Goal: Task Accomplishment & Management: Manage account settings

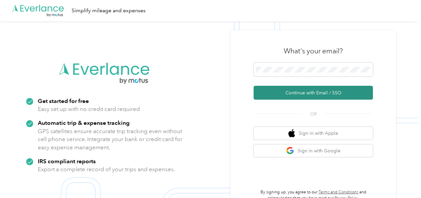
click at [348, 93] on button "Continue with Email / SSO" at bounding box center [312, 93] width 119 height 14
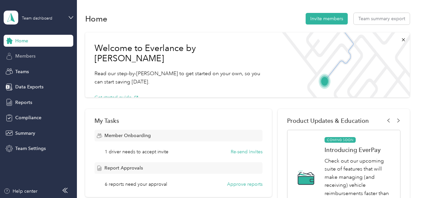
click at [28, 55] on span "Members" at bounding box center [25, 56] width 20 height 7
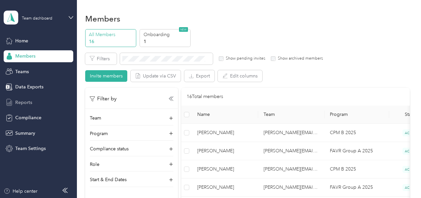
click at [25, 104] on span "Reports" at bounding box center [23, 102] width 17 height 7
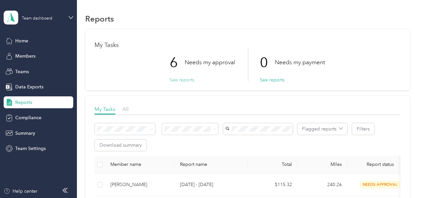
click at [182, 81] on button "See reports" at bounding box center [182, 80] width 25 height 7
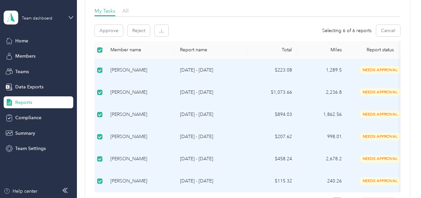
scroll to position [100, 0]
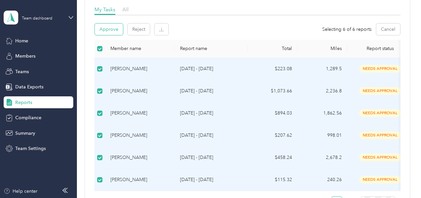
click at [107, 28] on button "Approve" at bounding box center [109, 30] width 28 height 12
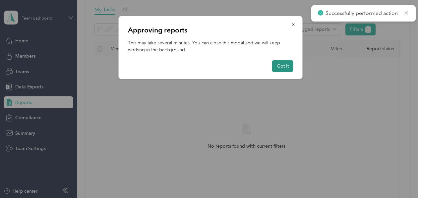
click at [285, 69] on button "Got it" at bounding box center [282, 66] width 21 height 12
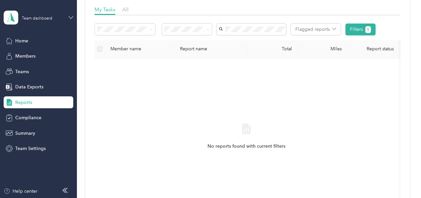
click at [69, 18] on icon at bounding box center [71, 17] width 5 height 5
click at [38, 69] on div "Personal dashboard" at bounding box center [110, 66] width 205 height 12
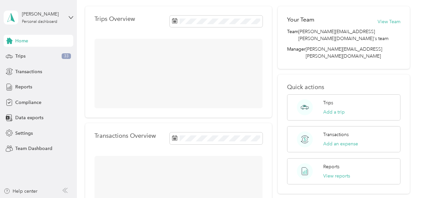
scroll to position [100, 0]
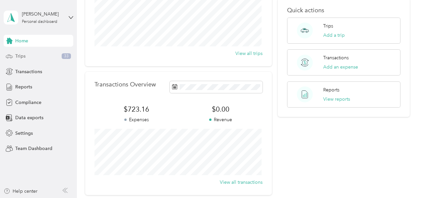
click at [19, 57] on span "Trips" at bounding box center [20, 56] width 10 height 7
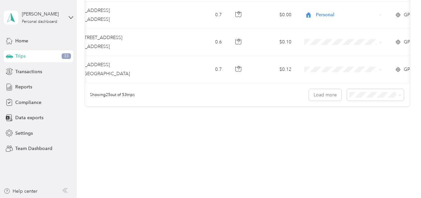
scroll to position [0, 101]
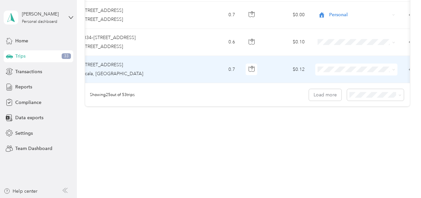
click at [394, 68] on icon at bounding box center [393, 69] width 3 height 3
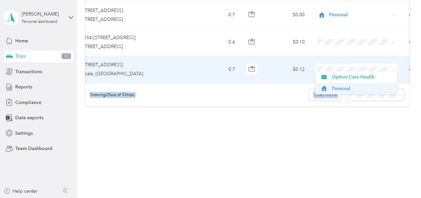
drag, startPoint x: 394, startPoint y: 65, endPoint x: 377, endPoint y: 88, distance: 28.2
click at [377, 88] on body "[PERSON_NAME] Personal dashboard Home Trips 33 Transactions Reports Compliance …" at bounding box center [208, 99] width 417 height 198
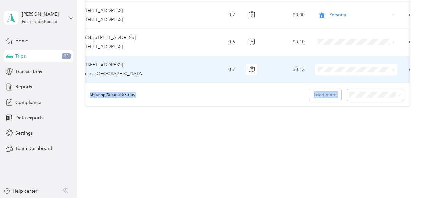
click at [377, 88] on span "Personal" at bounding box center [362, 87] width 61 height 7
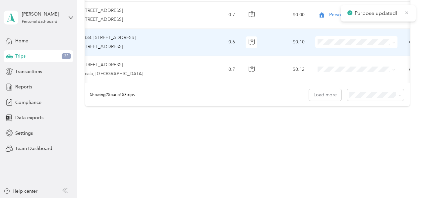
click at [392, 38] on span at bounding box center [392, 41] width 5 height 7
click at [394, 41] on icon at bounding box center [393, 42] width 3 height 3
click at [371, 61] on li "Personal" at bounding box center [356, 60] width 82 height 12
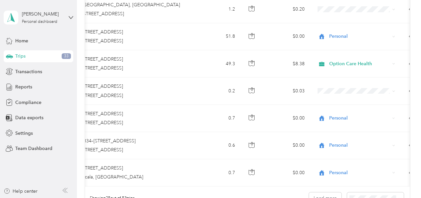
scroll to position [607, 0]
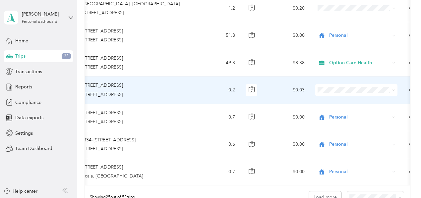
click at [394, 89] on icon at bounding box center [393, 90] width 3 height 3
click at [377, 111] on span "Personal" at bounding box center [362, 109] width 61 height 7
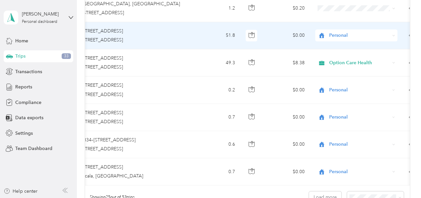
click at [394, 34] on icon at bounding box center [393, 35] width 3 height 3
click at [381, 43] on span "Option Care Health" at bounding box center [362, 45] width 61 height 7
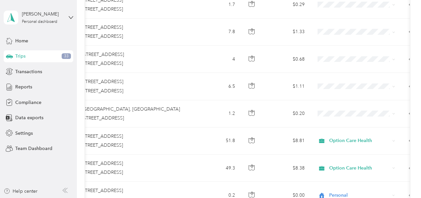
scroll to position [496, 0]
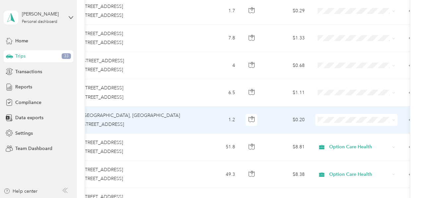
click at [394, 119] on icon at bounding box center [393, 120] width 3 height 3
click at [364, 140] on span "Personal" at bounding box center [362, 138] width 61 height 7
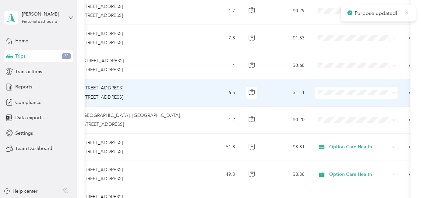
click at [392, 93] on span at bounding box center [393, 93] width 3 height 6
click at [394, 91] on icon at bounding box center [393, 92] width 3 height 3
click at [380, 111] on span "Personal" at bounding box center [362, 114] width 61 height 7
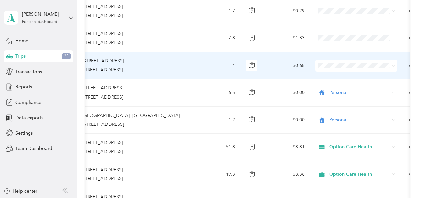
click at [393, 65] on icon at bounding box center [393, 65] width 3 height 3
click at [336, 88] on li "Personal" at bounding box center [356, 88] width 82 height 12
click at [395, 64] on span at bounding box center [356, 66] width 82 height 12
click at [395, 64] on div "Personal" at bounding box center [356, 66] width 82 height 12
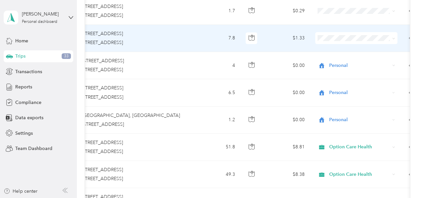
click at [394, 38] on icon at bounding box center [393, 38] width 3 height 3
click at [373, 61] on li "Personal" at bounding box center [356, 60] width 82 height 12
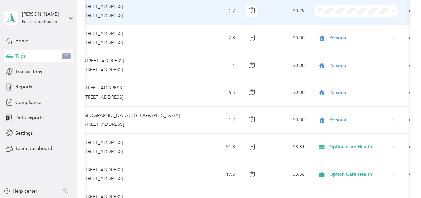
click at [393, 11] on span at bounding box center [393, 11] width 3 height 6
click at [393, 11] on icon at bounding box center [393, 11] width 3 height 3
click at [345, 30] on span "Personal" at bounding box center [362, 32] width 61 height 7
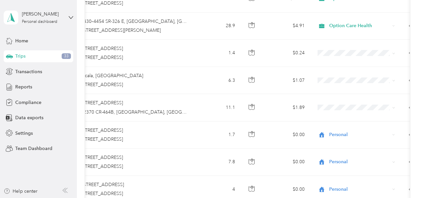
scroll to position [365, 0]
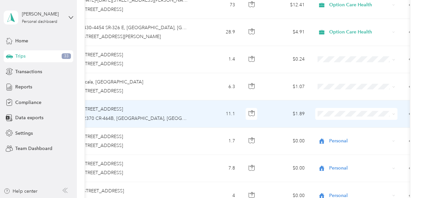
click at [394, 113] on icon at bounding box center [393, 114] width 3 height 3
click at [377, 137] on li "Personal" at bounding box center [356, 133] width 82 height 12
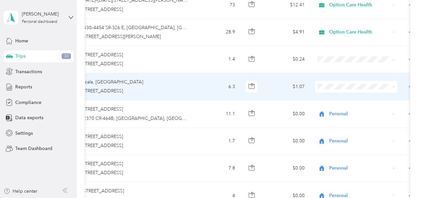
click at [392, 87] on span at bounding box center [392, 86] width 5 height 7
click at [393, 85] on icon at bounding box center [393, 86] width 3 height 3
click at [366, 107] on span "Personal" at bounding box center [362, 105] width 61 height 7
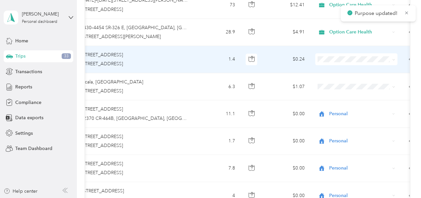
click at [394, 59] on icon at bounding box center [393, 59] width 3 height 3
click at [376, 79] on span "Personal" at bounding box center [362, 78] width 61 height 7
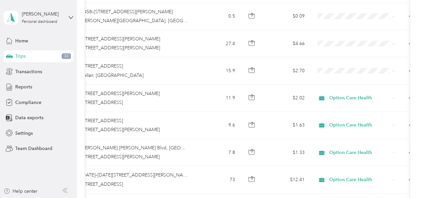
scroll to position [190, 0]
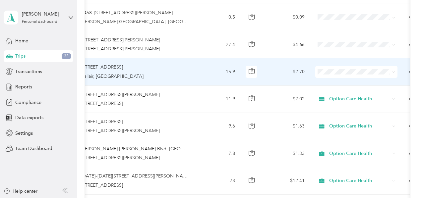
click at [393, 72] on icon at bounding box center [393, 72] width 3 height 3
click at [379, 81] on span "Option Care Health" at bounding box center [362, 79] width 61 height 7
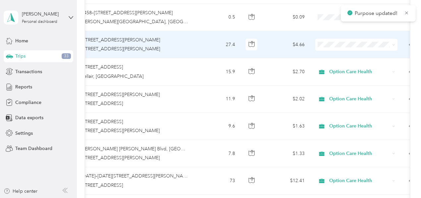
click at [394, 45] on icon at bounding box center [393, 44] width 2 height 1
click at [388, 53] on span "Option Care Health" at bounding box center [362, 54] width 61 height 7
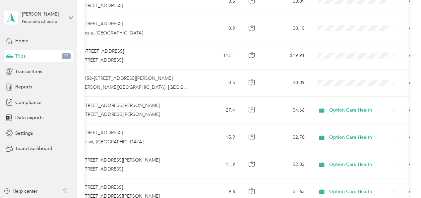
scroll to position [98, 0]
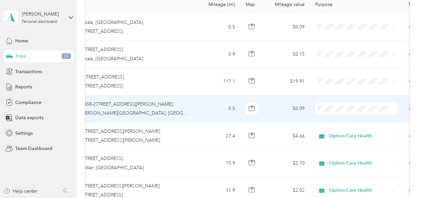
click at [394, 108] on icon at bounding box center [393, 109] width 3 height 3
click at [378, 119] on span "Option Care Health" at bounding box center [362, 117] width 61 height 7
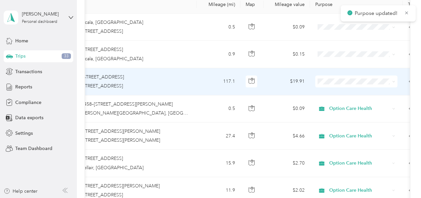
click at [393, 81] on icon at bounding box center [393, 81] width 3 height 3
click at [383, 93] on span "Option Care Health" at bounding box center [362, 93] width 61 height 7
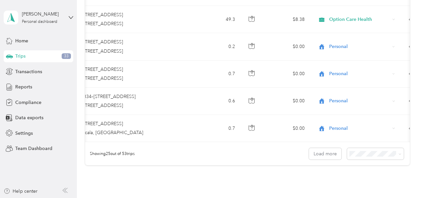
scroll to position [712, 0]
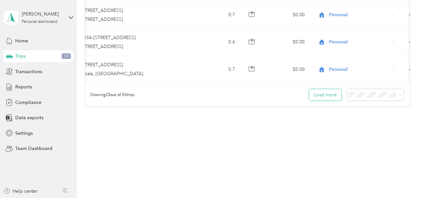
click at [327, 97] on button "Load more" at bounding box center [325, 95] width 32 height 12
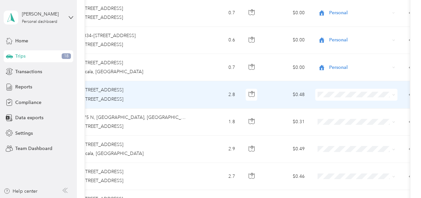
click at [393, 93] on icon at bounding box center [393, 94] width 3 height 3
click at [378, 118] on li "Personal" at bounding box center [356, 112] width 82 height 12
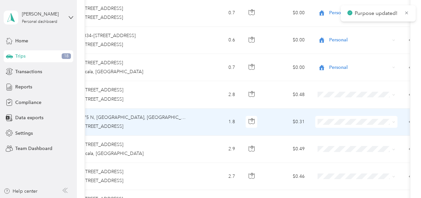
click at [395, 121] on icon at bounding box center [393, 122] width 3 height 3
click at [353, 142] on span "Personal" at bounding box center [362, 139] width 61 height 7
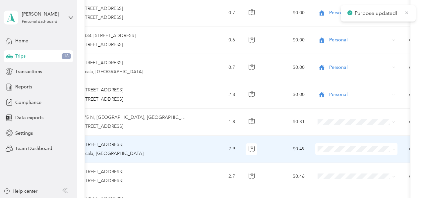
click at [394, 148] on icon at bounding box center [393, 149] width 3 height 3
click at [354, 168] on span "Personal" at bounding box center [362, 169] width 61 height 7
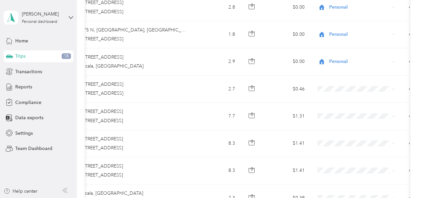
scroll to position [807, 0]
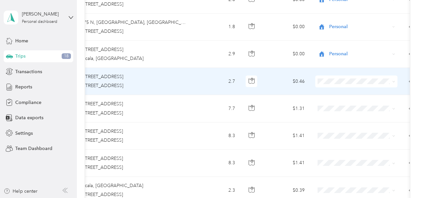
click at [393, 80] on icon at bounding box center [393, 81] width 3 height 3
click at [336, 102] on li "Personal" at bounding box center [356, 98] width 82 height 12
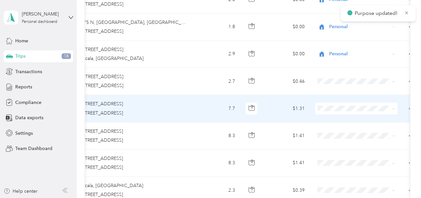
click at [393, 107] on icon at bounding box center [393, 108] width 3 height 3
click at [375, 132] on body "Purpose updated! [PERSON_NAME] Personal dashboard Home Trips 18 Transactions Re…" at bounding box center [208, 99] width 417 height 198
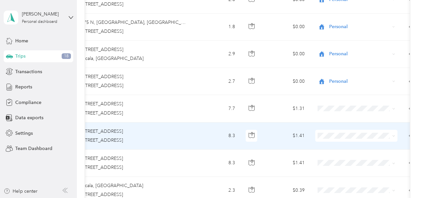
click at [395, 135] on icon at bounding box center [393, 136] width 3 height 3
click at [373, 153] on span "Personal" at bounding box center [362, 152] width 61 height 7
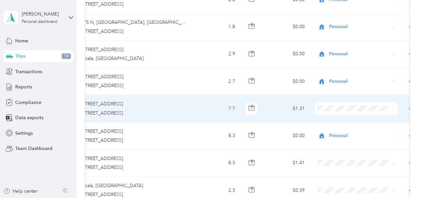
click at [393, 107] on icon at bounding box center [393, 108] width 3 height 3
click at [340, 130] on li "Personal" at bounding box center [356, 126] width 82 height 12
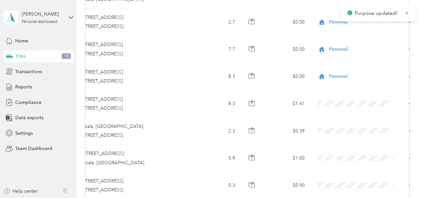
scroll to position [868, 0]
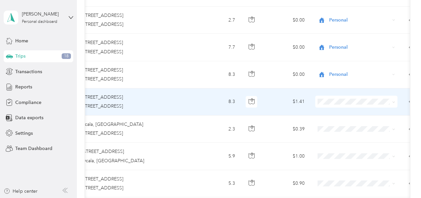
click at [392, 101] on icon at bounding box center [393, 102] width 3 height 3
click at [369, 112] on ol "Option Care Health Personal" at bounding box center [356, 116] width 82 height 23
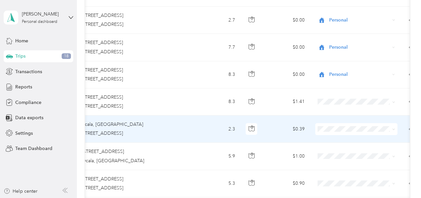
click at [394, 128] on icon at bounding box center [393, 129] width 3 height 3
click at [374, 136] on span "Option Care Health" at bounding box center [362, 137] width 61 height 7
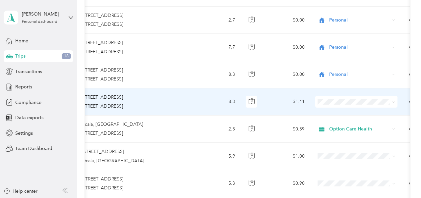
click at [394, 101] on icon at bounding box center [393, 102] width 3 height 3
click at [376, 108] on span "Option Care Health" at bounding box center [362, 106] width 61 height 7
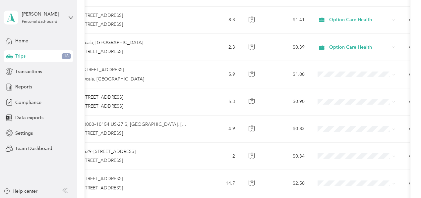
scroll to position [961, 0]
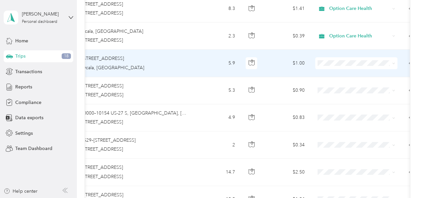
click at [394, 62] on icon at bounding box center [393, 63] width 3 height 3
click at [369, 72] on li "Option Care Health" at bounding box center [356, 68] width 82 height 12
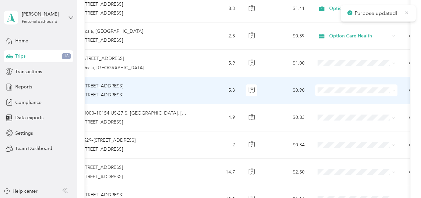
click at [394, 89] on icon at bounding box center [393, 90] width 3 height 3
click at [366, 108] on span "Personal" at bounding box center [362, 110] width 61 height 7
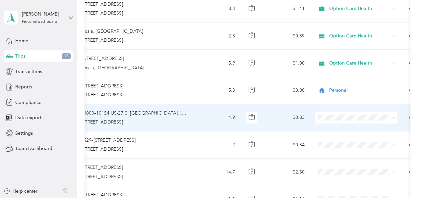
click at [393, 117] on icon at bounding box center [393, 117] width 2 height 1
click at [345, 137] on li "Personal" at bounding box center [356, 134] width 82 height 12
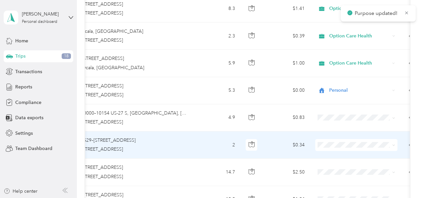
click at [392, 144] on icon at bounding box center [393, 145] width 3 height 3
click at [344, 165] on li "Personal" at bounding box center [356, 161] width 82 height 12
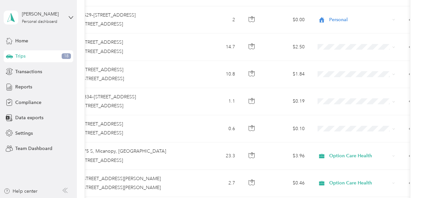
scroll to position [1085, 0]
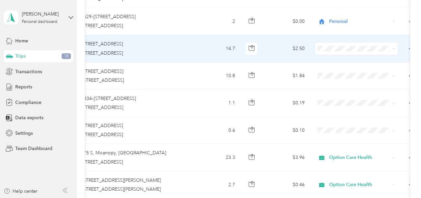
click at [393, 48] on icon at bounding box center [393, 48] width 2 height 1
click at [355, 67] on span "Personal" at bounding box center [362, 65] width 61 height 7
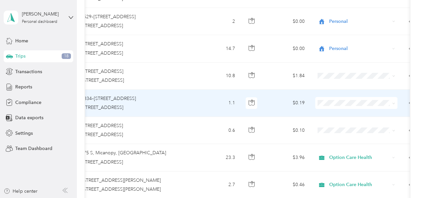
click at [392, 102] on icon at bounding box center [393, 103] width 3 height 3
click at [346, 122] on span "Personal" at bounding box center [362, 122] width 61 height 7
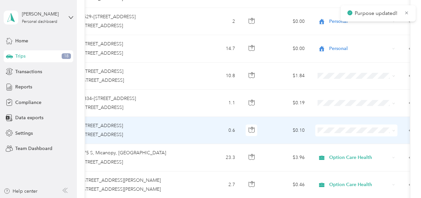
click at [394, 129] on icon at bounding box center [393, 130] width 3 height 3
click at [342, 148] on span "Personal" at bounding box center [362, 149] width 61 height 7
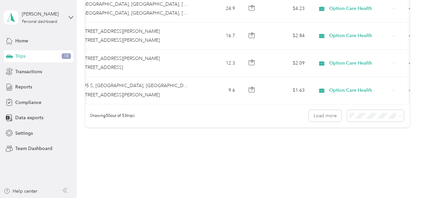
scroll to position [1390, 0]
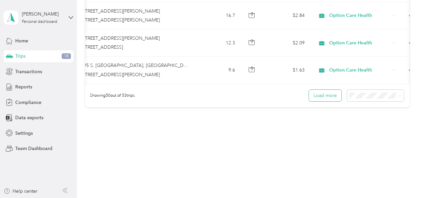
click at [327, 96] on button "Load more" at bounding box center [325, 96] width 32 height 12
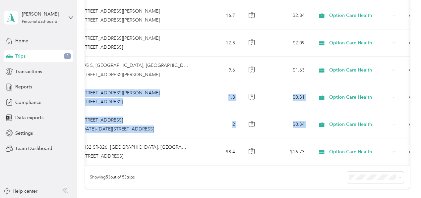
drag, startPoint x: 414, startPoint y: 117, endPoint x: 417, endPoint y: 60, distance: 56.7
click at [417, 60] on div "Trips New trip 749.2 mi Work 97 mi Personal 12.2 mi Unclassified $127.36 Value …" at bounding box center [247, 99] width 341 height 198
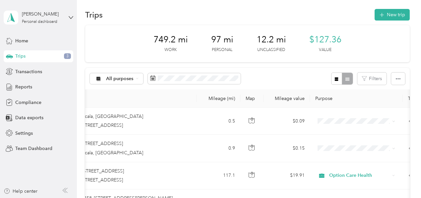
scroll to position [0, 0]
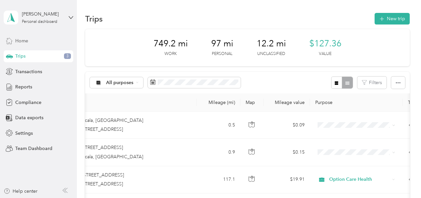
click at [23, 38] on span "Home" at bounding box center [21, 40] width 13 height 7
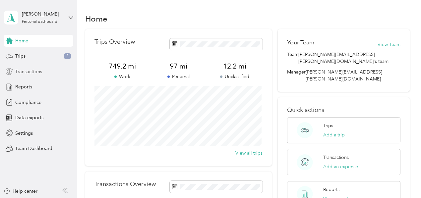
click at [23, 70] on span "Transactions" at bounding box center [28, 71] width 27 height 7
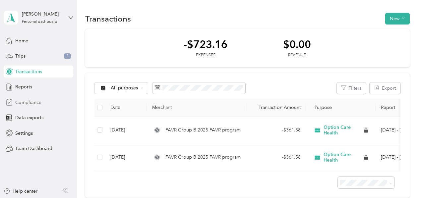
click at [20, 104] on span "Compliance" at bounding box center [28, 102] width 26 height 7
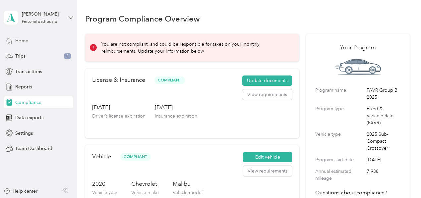
click at [16, 41] on span "Home" at bounding box center [21, 40] width 13 height 7
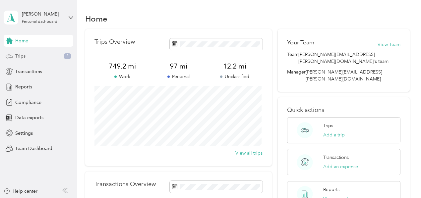
click at [19, 54] on span "Trips" at bounding box center [20, 56] width 10 height 7
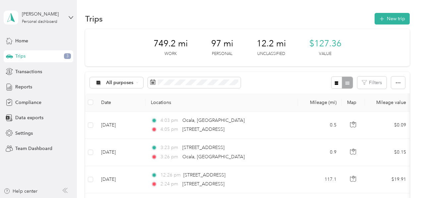
click at [157, 56] on div "749.2 mi Work" at bounding box center [170, 47] width 34 height 19
click at [137, 85] on div "All purposes" at bounding box center [117, 82] width 54 height 11
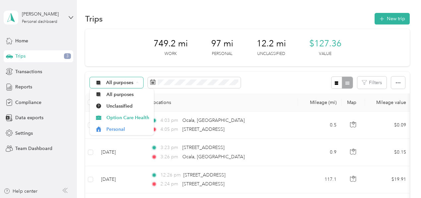
click at [137, 85] on div "All purposes" at bounding box center [117, 82] width 54 height 11
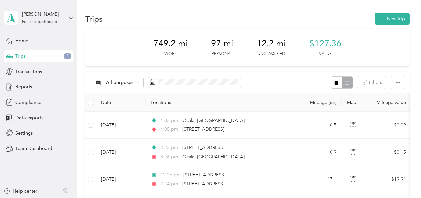
click at [292, 81] on div "All purposes Filters" at bounding box center [247, 83] width 324 height 22
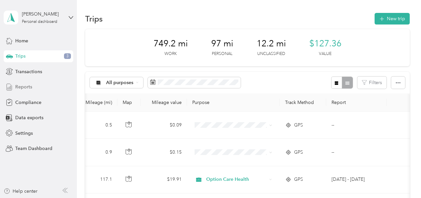
click at [24, 86] on span "Reports" at bounding box center [23, 86] width 17 height 7
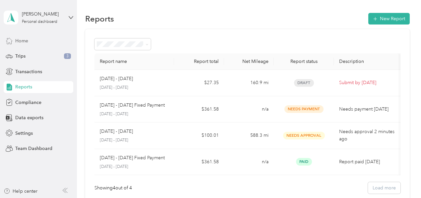
click at [23, 41] on span "Home" at bounding box center [21, 40] width 13 height 7
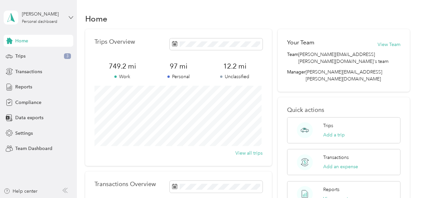
click at [71, 17] on icon at bounding box center [71, 17] width 5 height 5
click at [34, 53] on div "Team dashboard" at bounding box center [27, 54] width 35 height 7
